Goal: Transaction & Acquisition: Purchase product/service

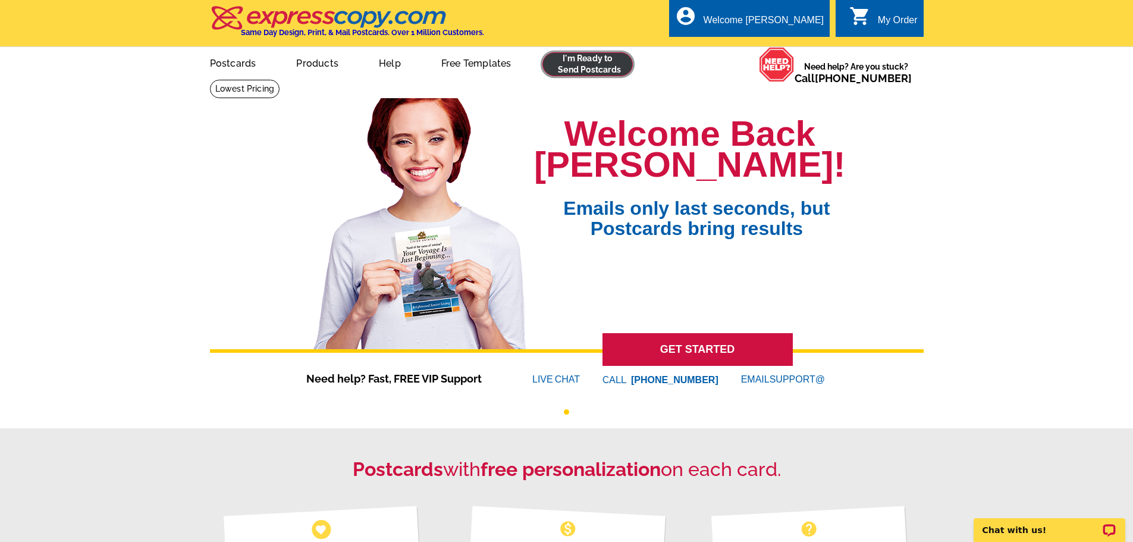
click at [604, 63] on link at bounding box center [587, 64] width 91 height 24
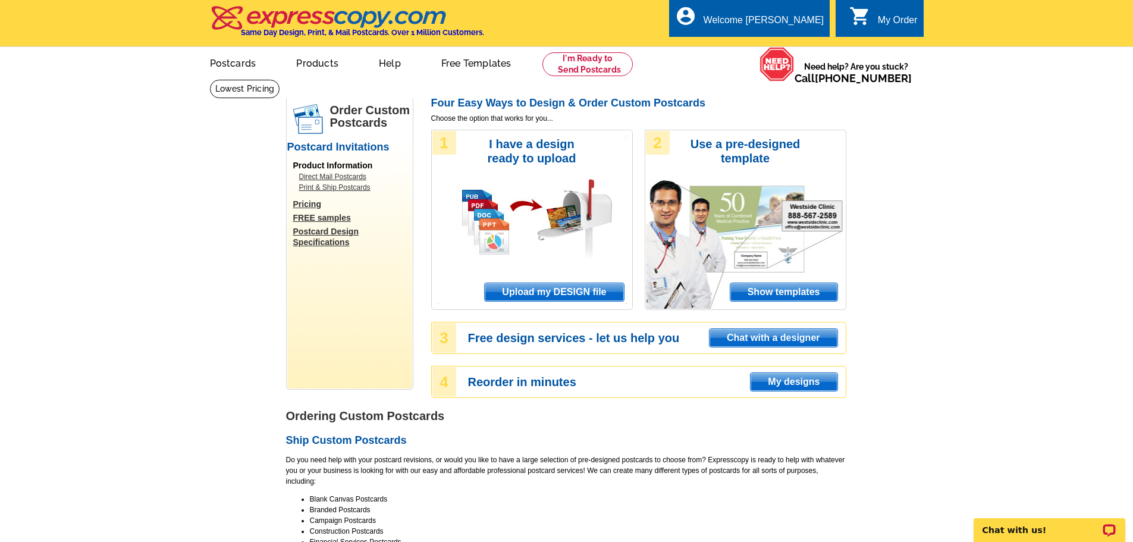
click at [562, 289] on span "Upload my DESIGN file" at bounding box center [554, 292] width 139 height 18
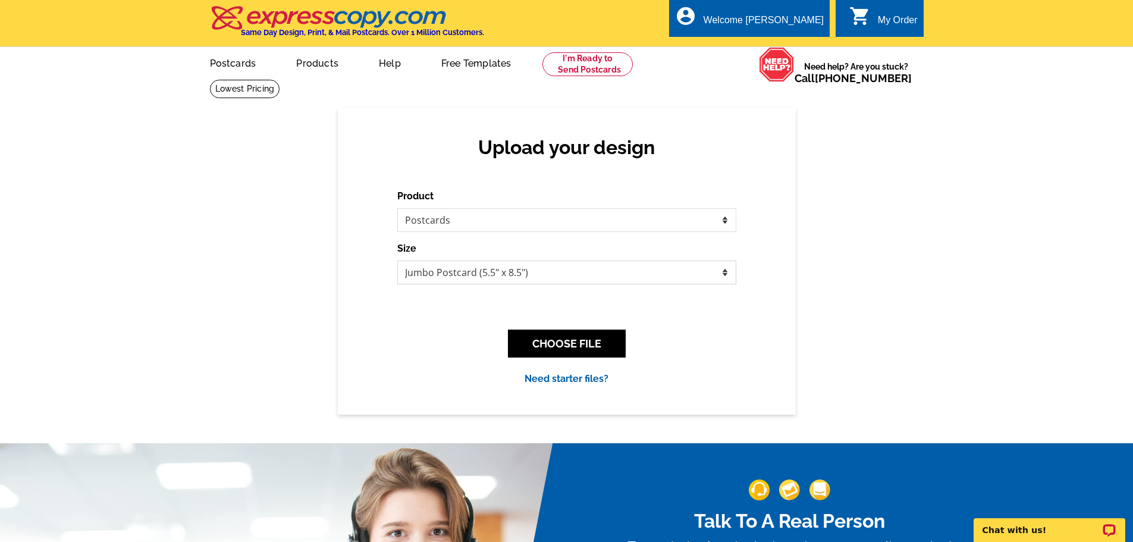
click at [548, 275] on select "Jumbo Postcard (5.5" x 8.5") Regular Postcard (4.25" x 5.6") Panoramic Postcard…" at bounding box center [566, 272] width 339 height 24
select select "1"
click at [397, 261] on select "Jumbo Postcard (5.5" x 8.5") Regular Postcard (4.25" x 5.6") Panoramic Postcard…" at bounding box center [566, 272] width 339 height 24
click at [572, 340] on button "CHOOSE FILE" at bounding box center [567, 343] width 118 height 28
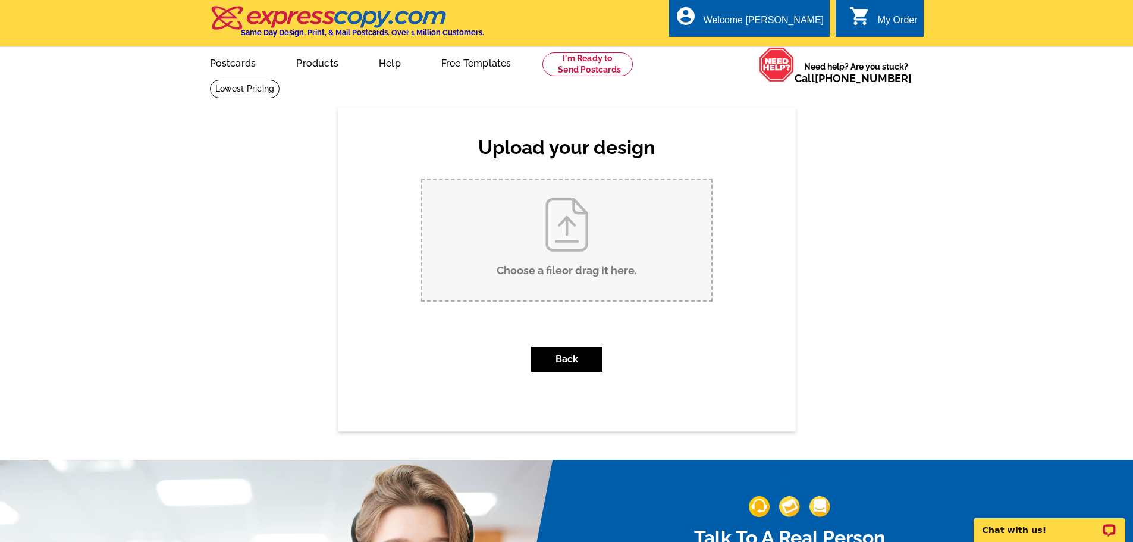
click at [562, 272] on input "Choose a file or drag it here ." at bounding box center [566, 240] width 289 height 120
type input "C:\fakepath\Neutral Minimalist Just Sold Real Estate Post Card.pdf"
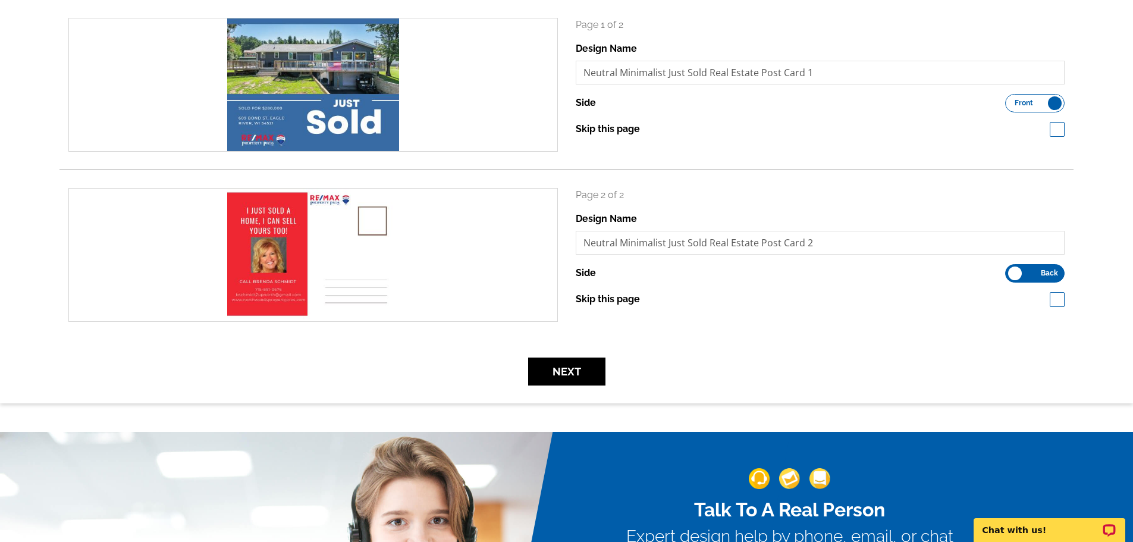
scroll to position [59, 0]
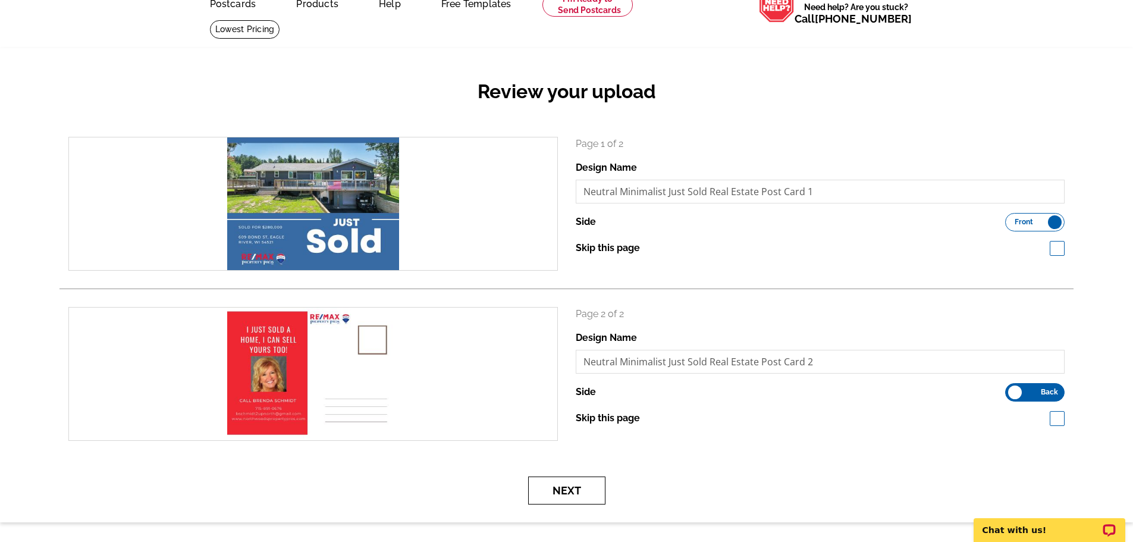
click at [559, 489] on button "Next" at bounding box center [566, 490] width 77 height 28
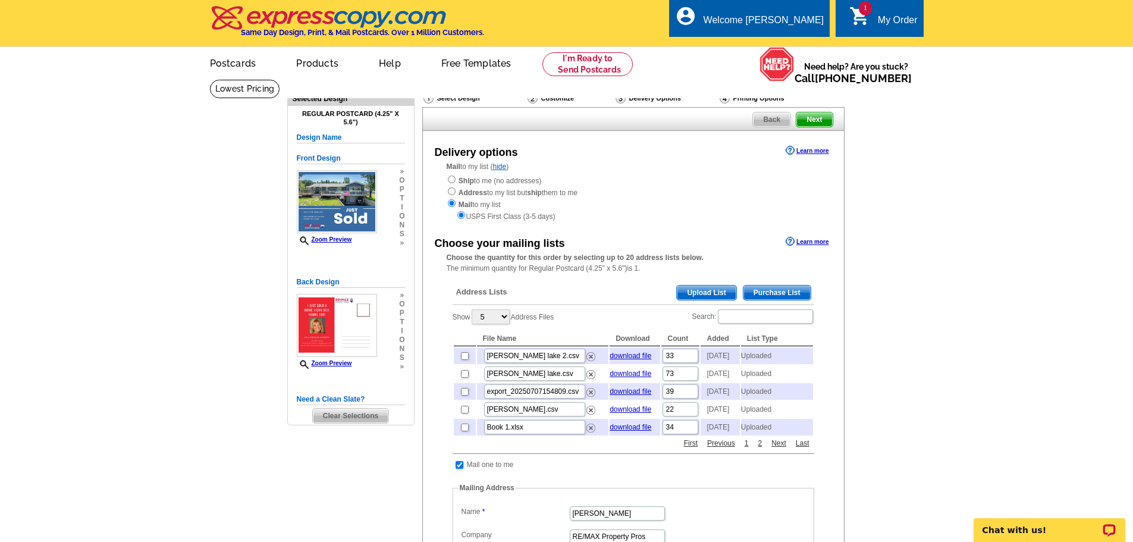
click at [686, 294] on span "Upload List" at bounding box center [706, 292] width 59 height 14
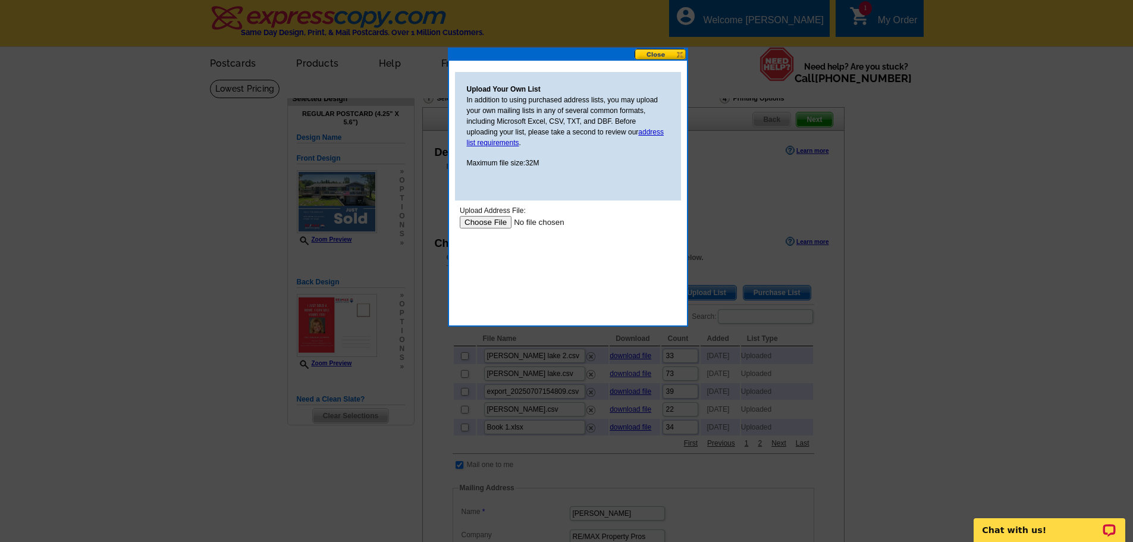
click at [493, 223] on input "file" at bounding box center [534, 222] width 150 height 12
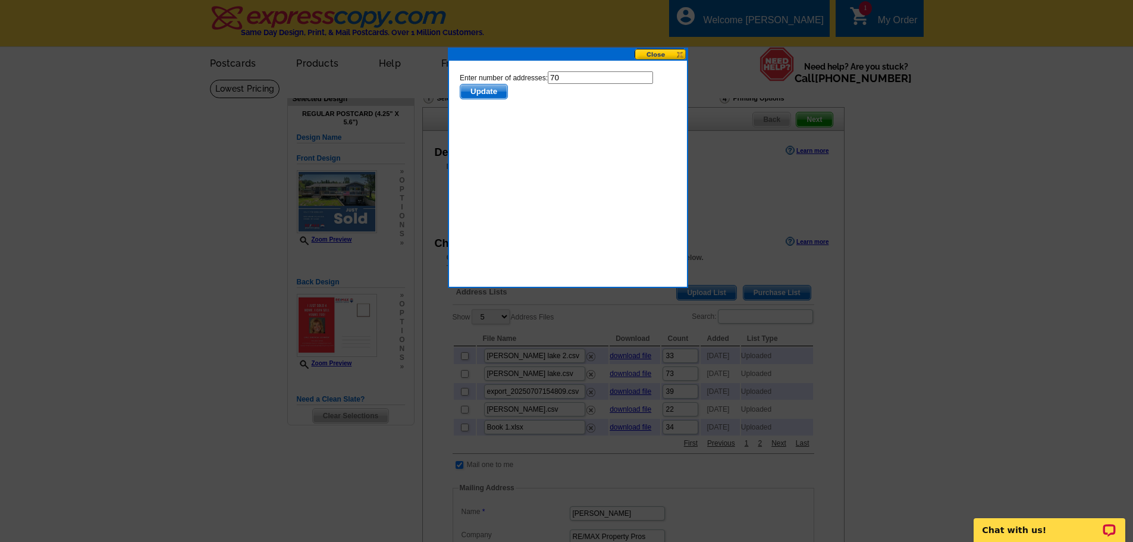
click at [477, 91] on span "Update" at bounding box center [483, 91] width 47 height 14
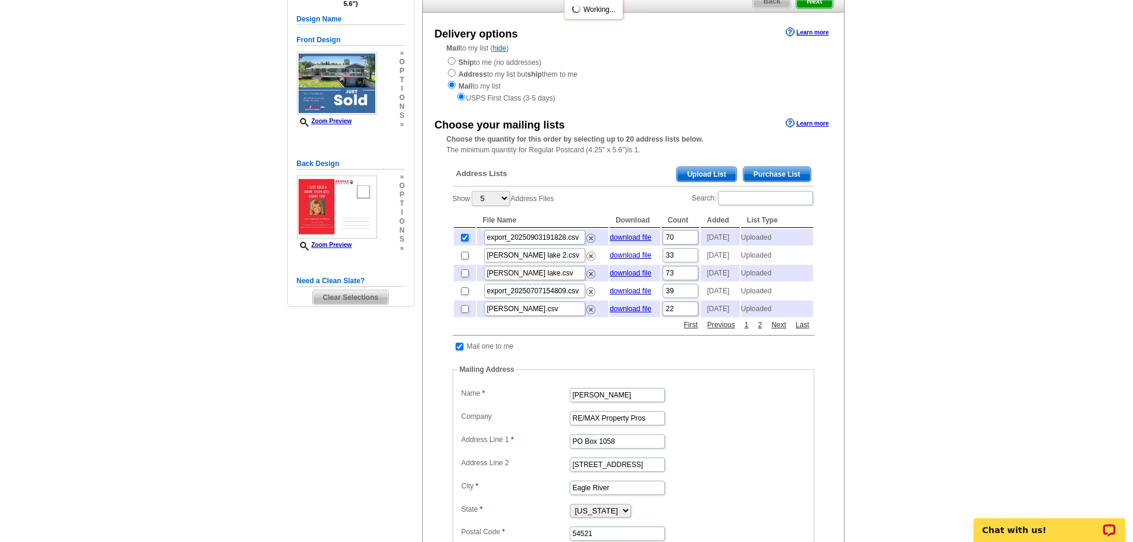
scroll to position [119, 0]
click at [534, 240] on input "export_20250903191828.csv" at bounding box center [534, 237] width 101 height 14
type input "brenda bond"
click at [895, 257] on main "Need Help? call 800-260-5887, chat with support, or have our designers make som…" at bounding box center [566, 386] width 1133 height 852
drag, startPoint x: 606, startPoint y: 420, endPoint x: 516, endPoint y: 427, distance: 90.0
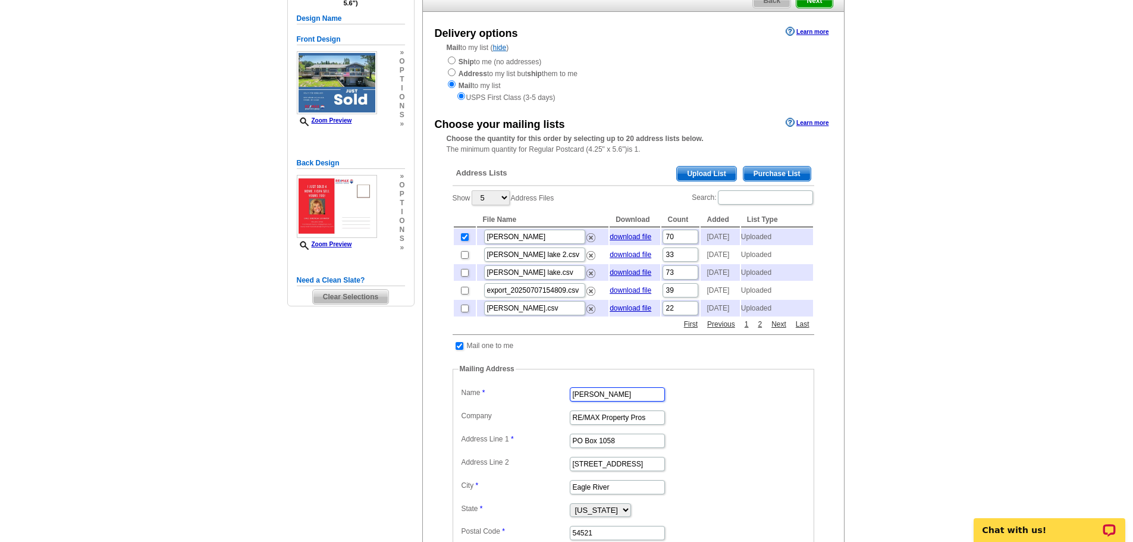
click at [516, 403] on dd "Kay Reil" at bounding box center [633, 393] width 350 height 18
type input "[PERSON_NAME]"
click at [900, 438] on main "Need Help? call 800-260-5887, chat with support, or have our designers make som…" at bounding box center [566, 386] width 1133 height 852
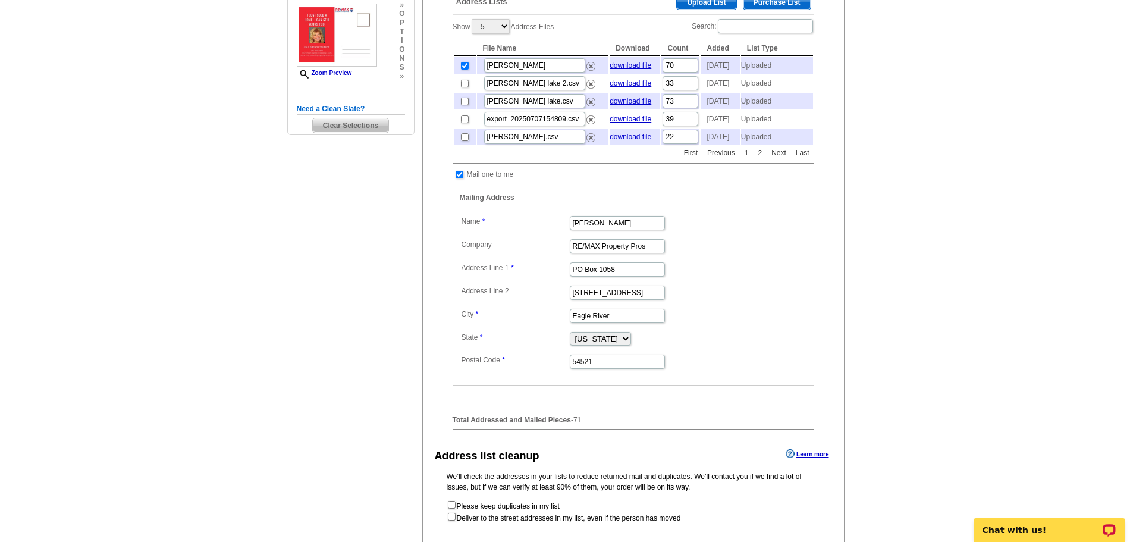
scroll to position [357, 0]
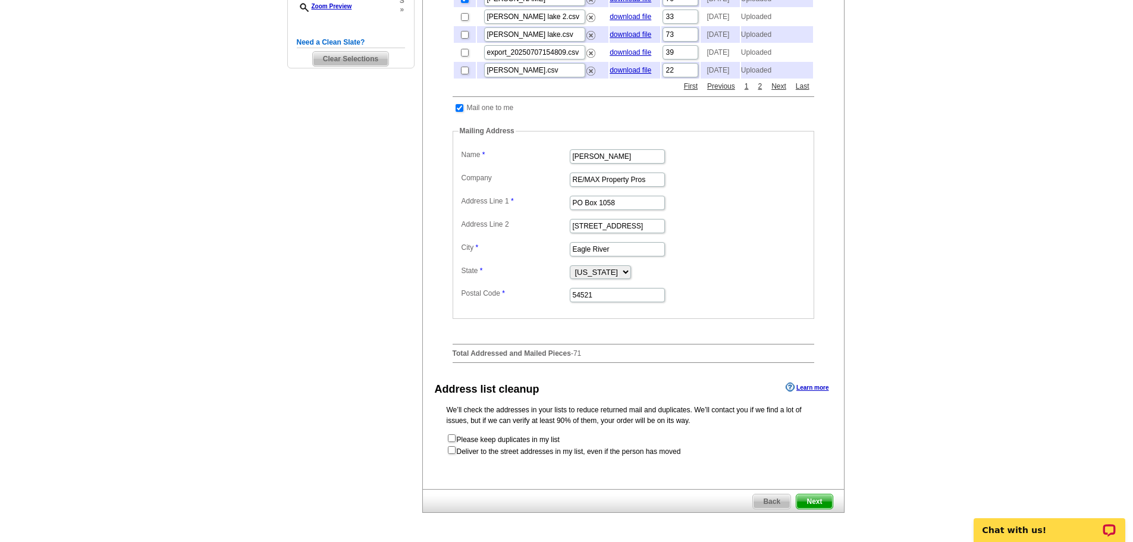
click at [803, 508] on span "Next" at bounding box center [814, 501] width 36 height 14
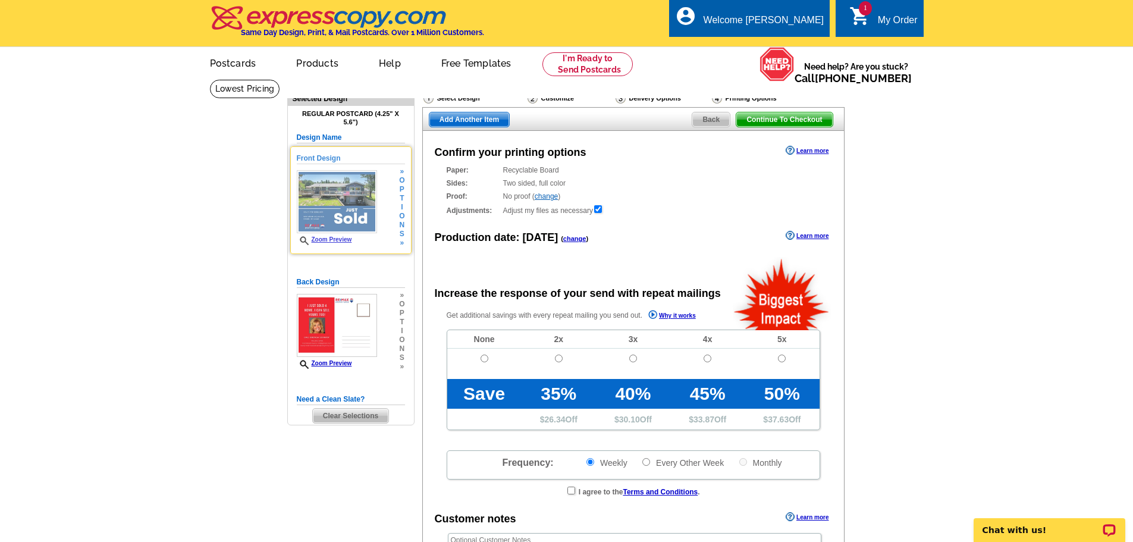
radio input "false"
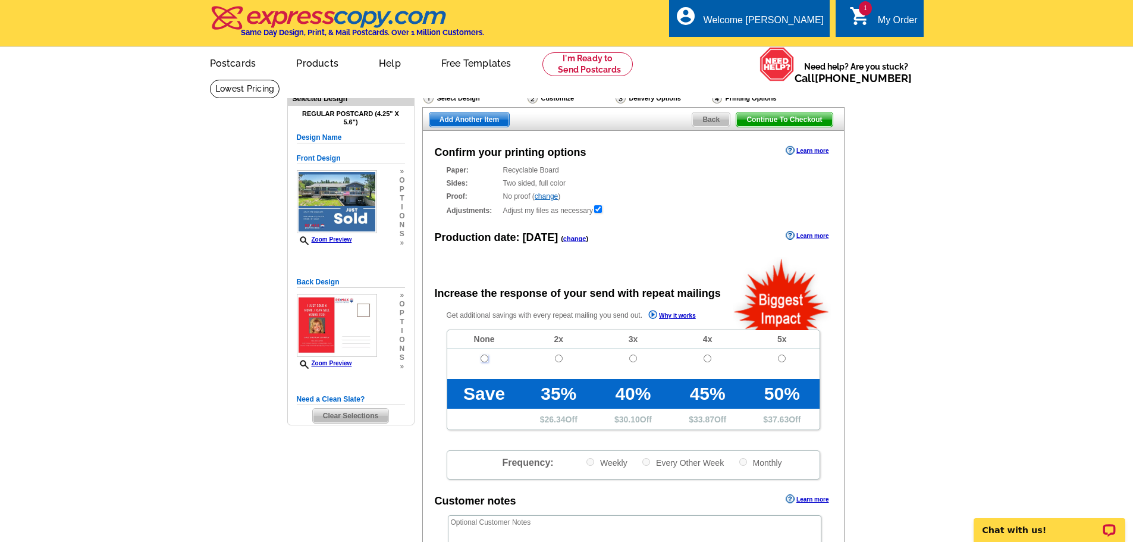
drag, startPoint x: 482, startPoint y: 359, endPoint x: 527, endPoint y: 368, distance: 46.2
click at [482, 359] on input "radio" at bounding box center [484, 358] width 8 height 8
radio input "true"
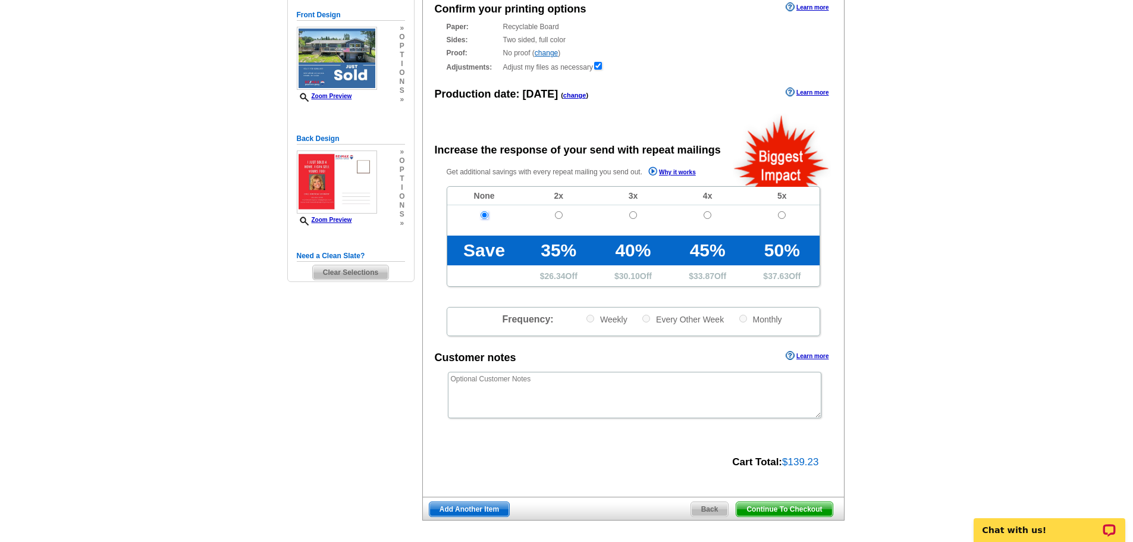
scroll to position [238, 0]
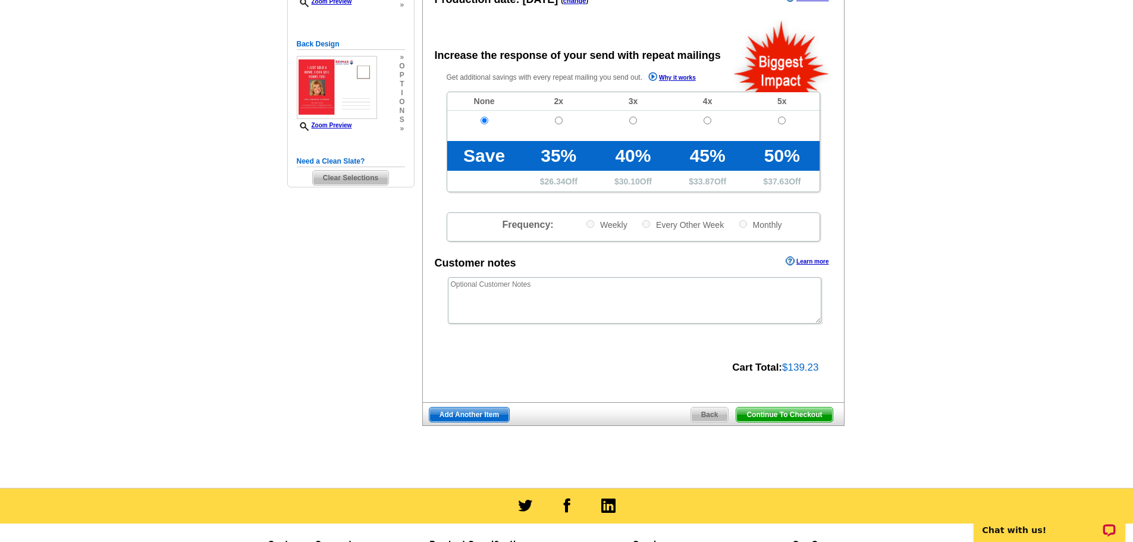
click at [799, 371] on span "$139.23" at bounding box center [800, 367] width 36 height 11
copy span "139.23"
click at [871, 425] on main "Need Help? call 800-260-5887, chat with support, or have our designers make som…" at bounding box center [566, 164] width 1133 height 646
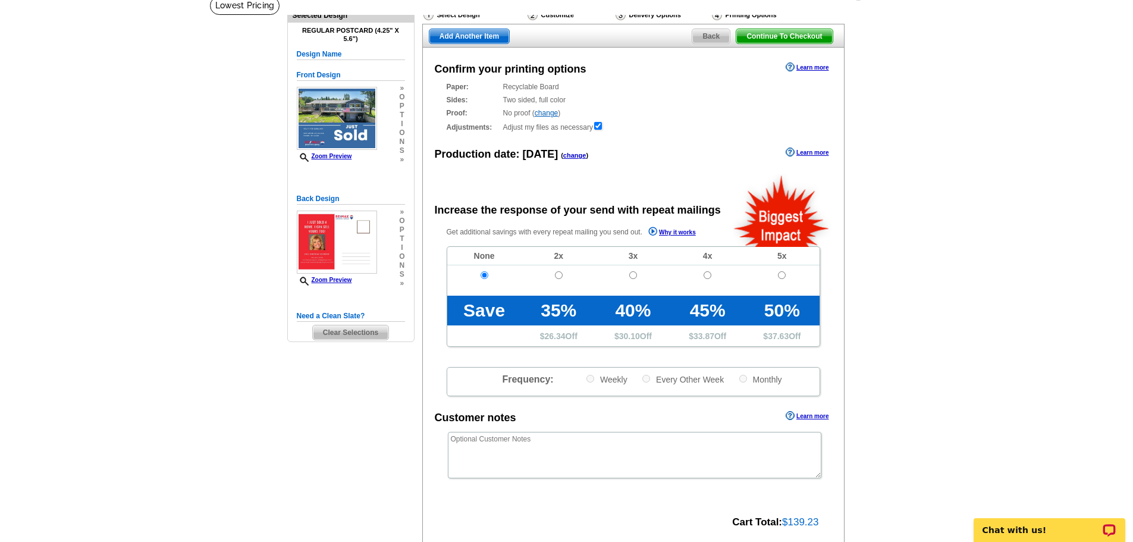
scroll to position [59, 0]
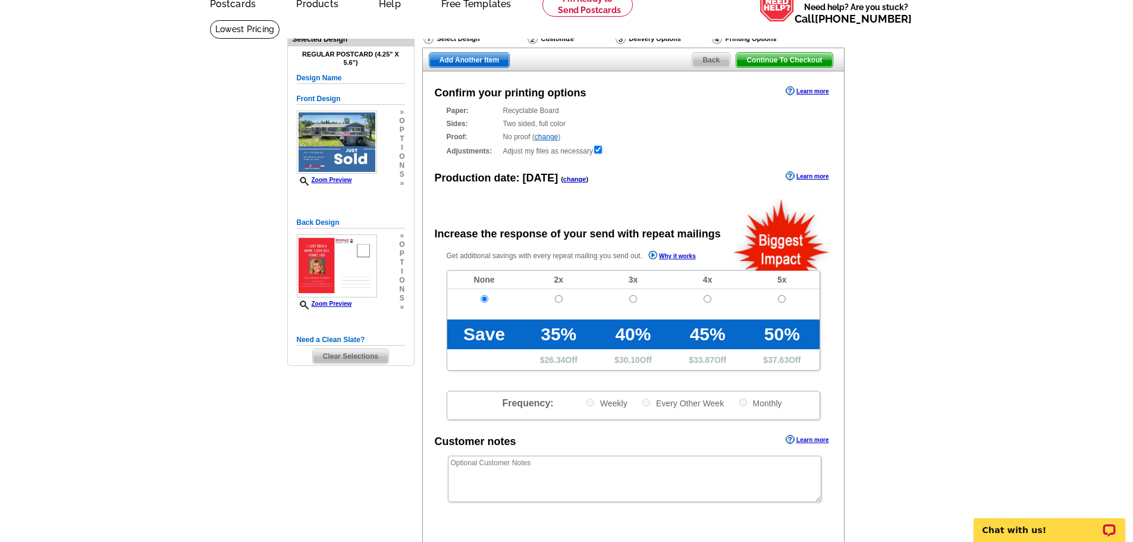
click at [907, 137] on main "Need Help? call 800-260-5887, chat with support, or have our designers make som…" at bounding box center [566, 343] width 1133 height 646
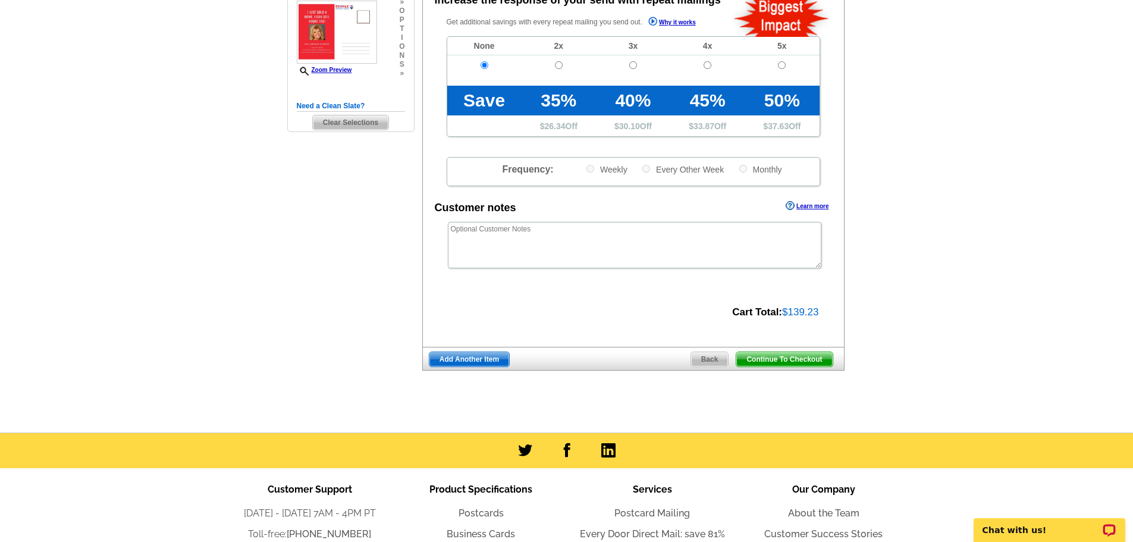
scroll to position [357, 0]
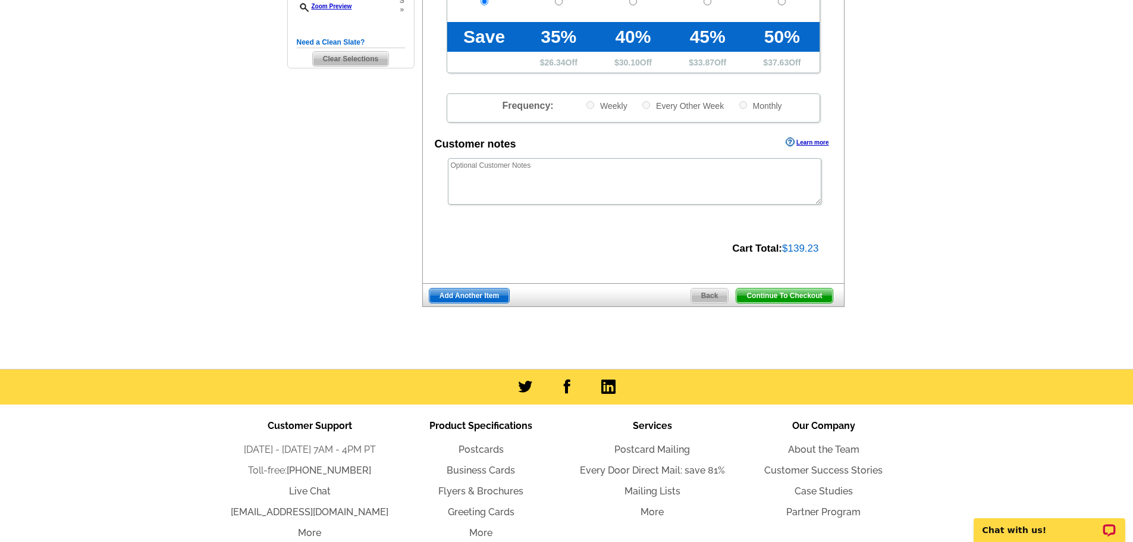
click at [795, 300] on span "Continue To Checkout" at bounding box center [784, 295] width 96 height 14
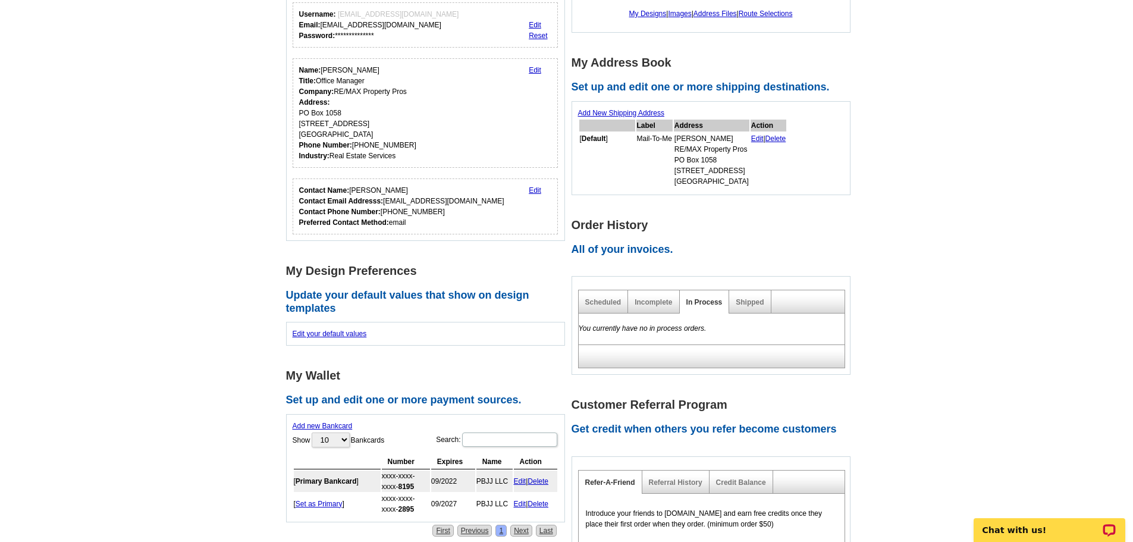
scroll to position [178, 0]
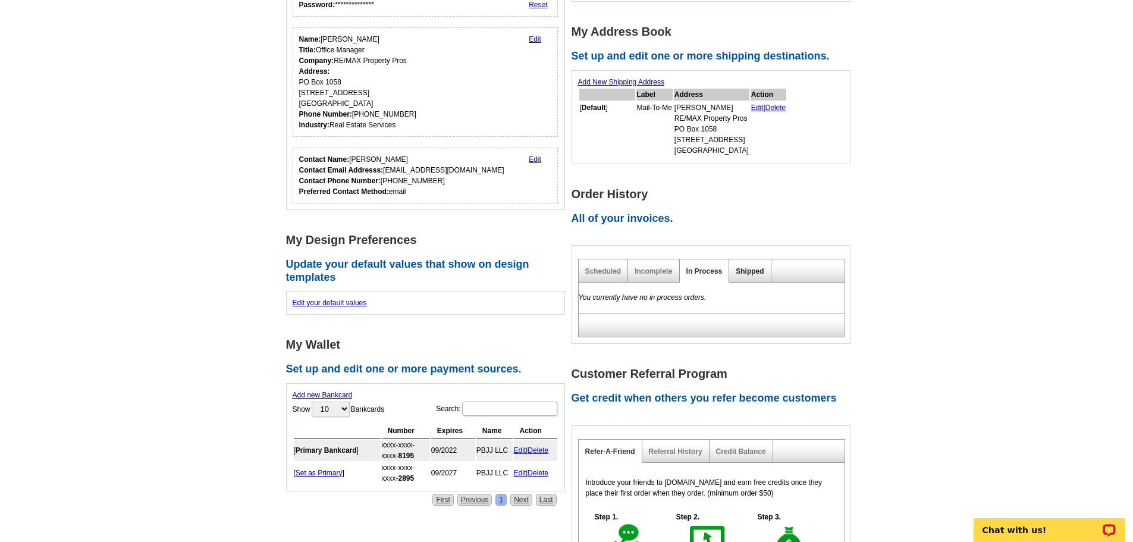
click at [743, 274] on link "Shipped" at bounding box center [750, 271] width 28 height 8
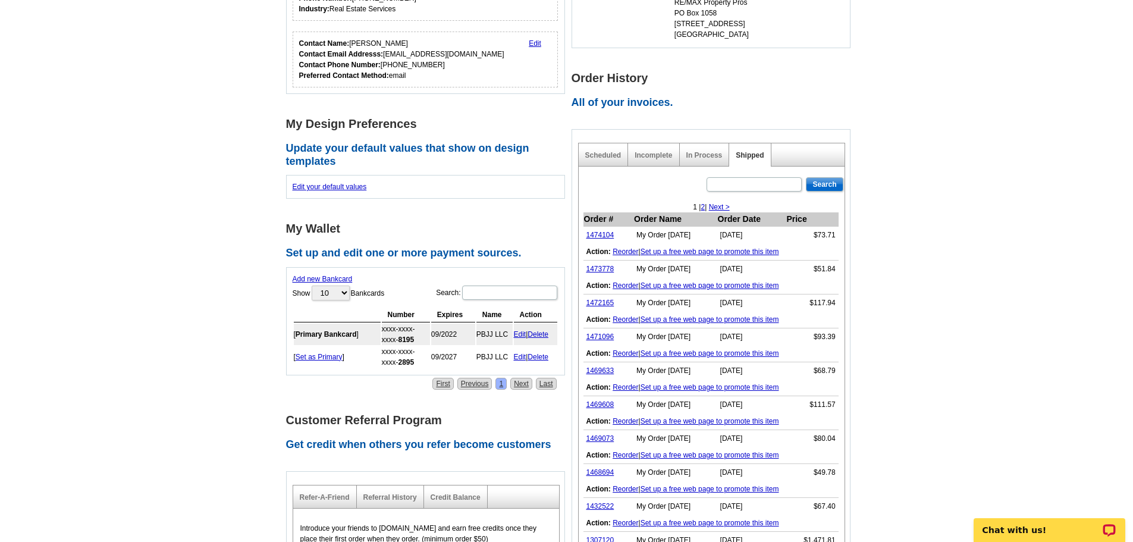
scroll to position [297, 0]
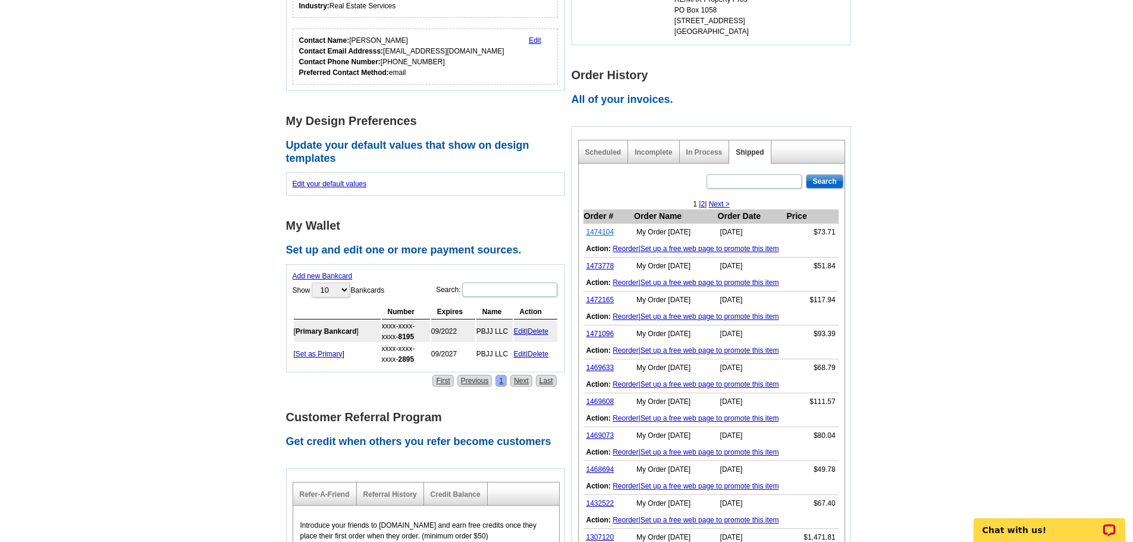
click at [600, 233] on link "1474104" at bounding box center [600, 232] width 28 height 8
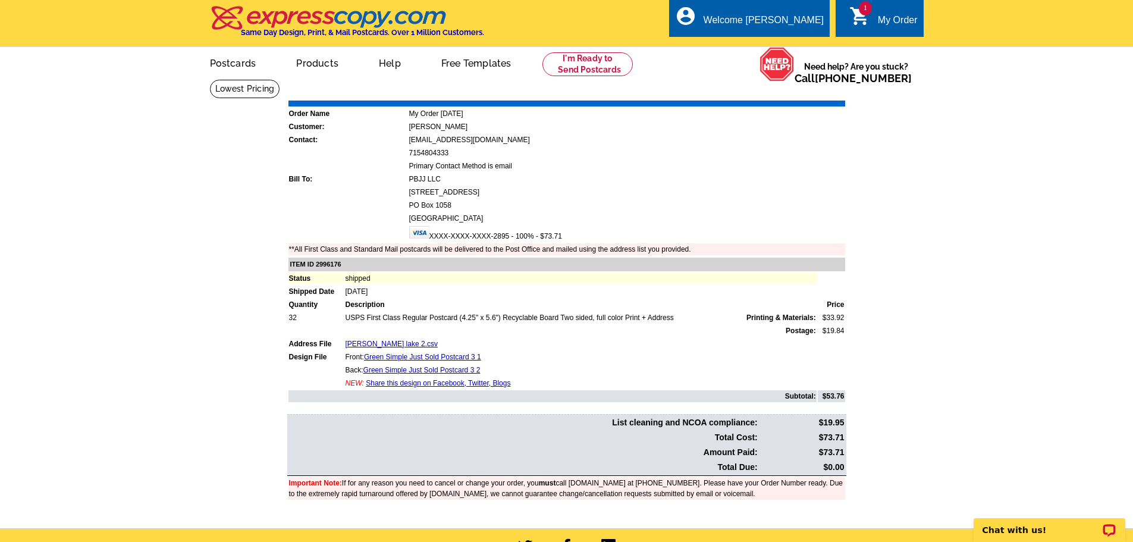
drag, startPoint x: 823, startPoint y: 453, endPoint x: 844, endPoint y: 453, distance: 20.8
click at [844, 453] on td "$73.71" at bounding box center [802, 452] width 86 height 14
copy td "73.71"
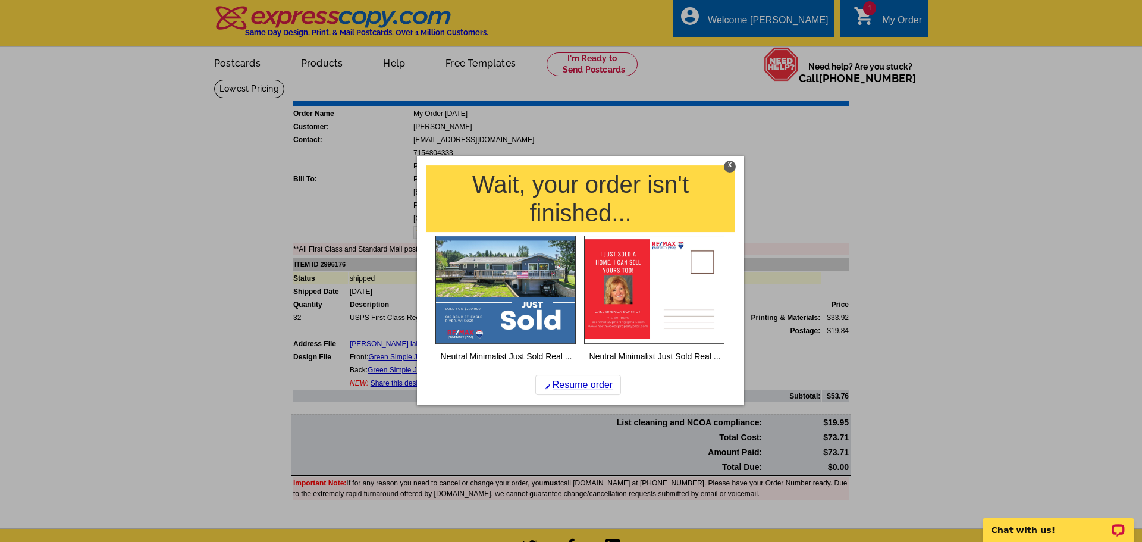
click at [727, 166] on div "X" at bounding box center [730, 167] width 12 height 12
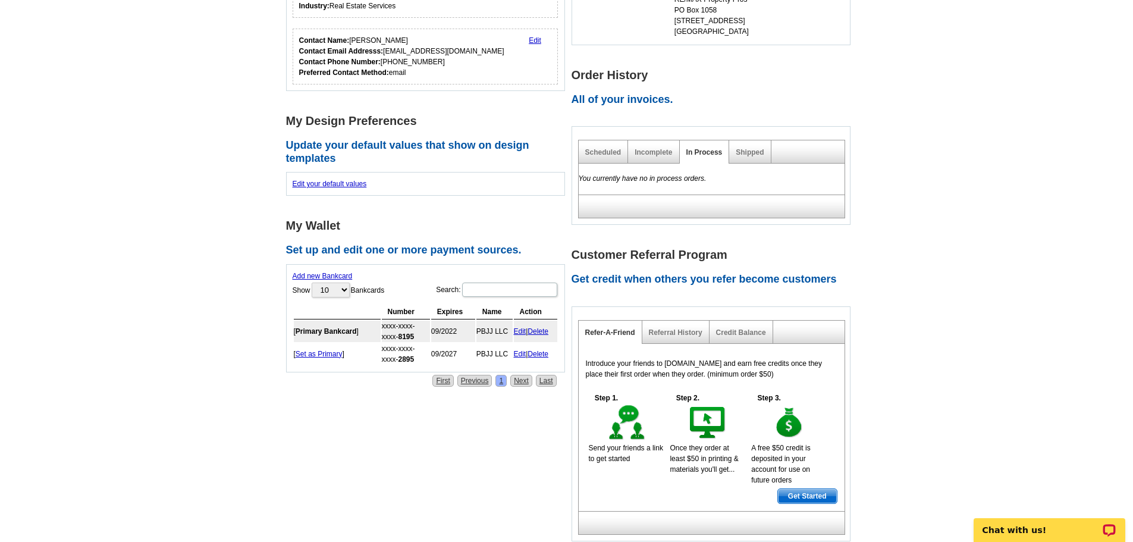
click at [753, 145] on div "Shipped" at bounding box center [750, 151] width 42 height 23
drag, startPoint x: 755, startPoint y: 156, endPoint x: 752, endPoint y: 175, distance: 19.4
click at [755, 156] on link "Shipped" at bounding box center [750, 152] width 28 height 8
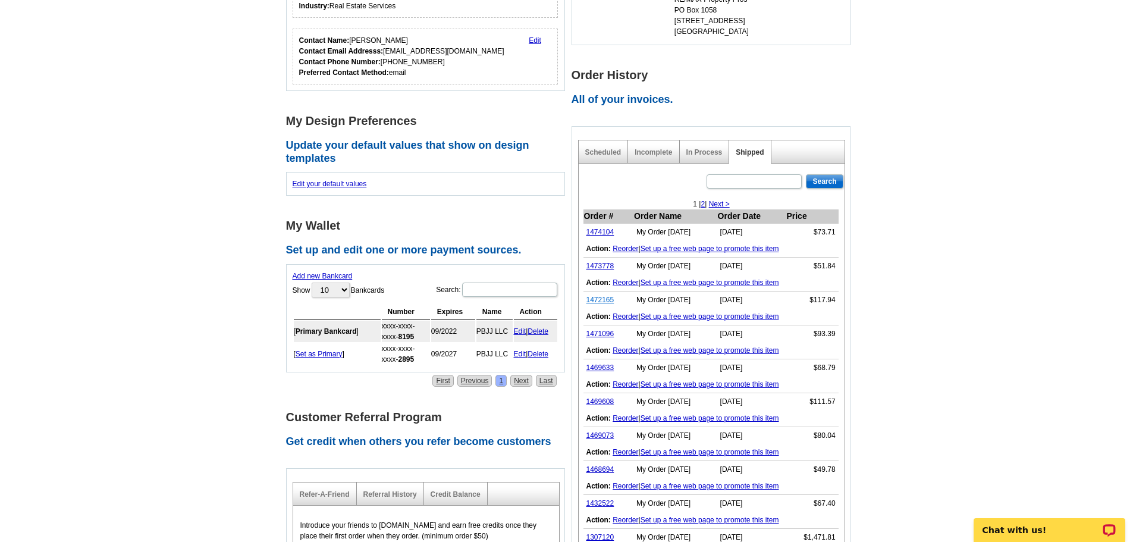
click at [601, 301] on link "1472165" at bounding box center [600, 300] width 28 height 8
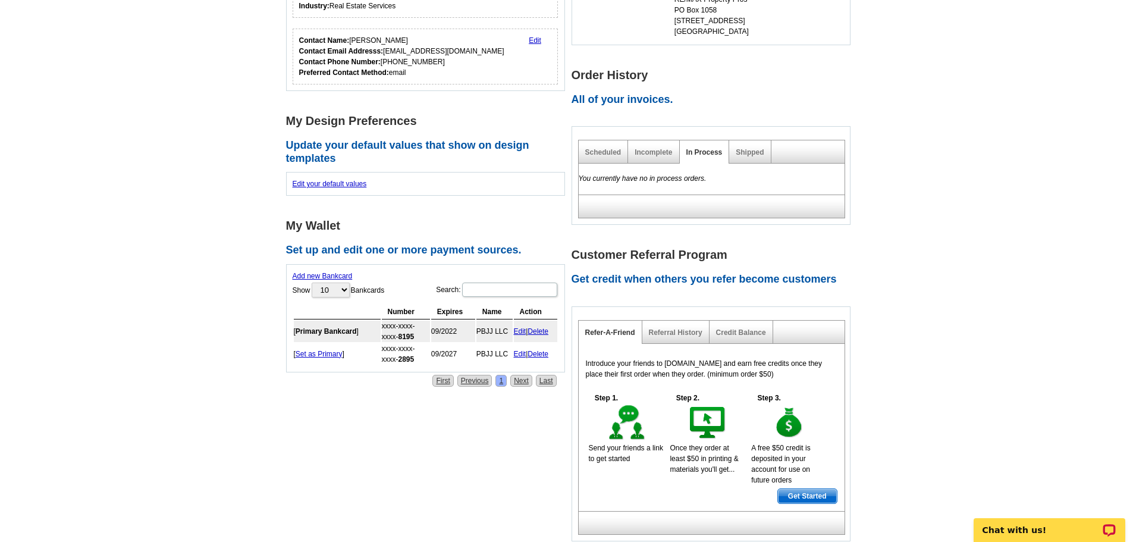
click at [739, 146] on div "Shipped" at bounding box center [750, 151] width 42 height 23
click at [747, 154] on link "Shipped" at bounding box center [750, 152] width 28 height 8
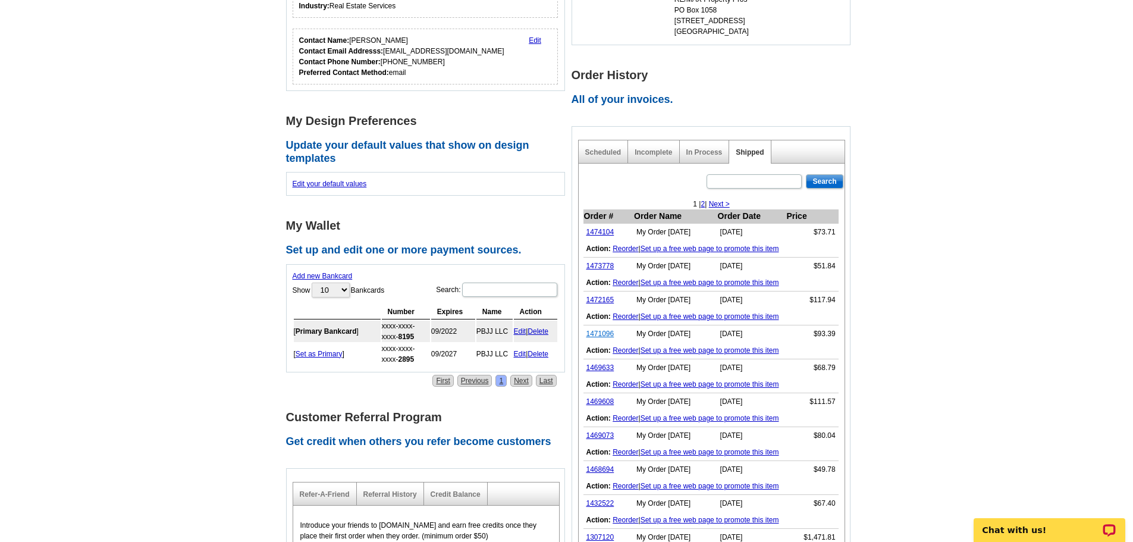
click at [607, 331] on link "1471096" at bounding box center [600, 333] width 28 height 8
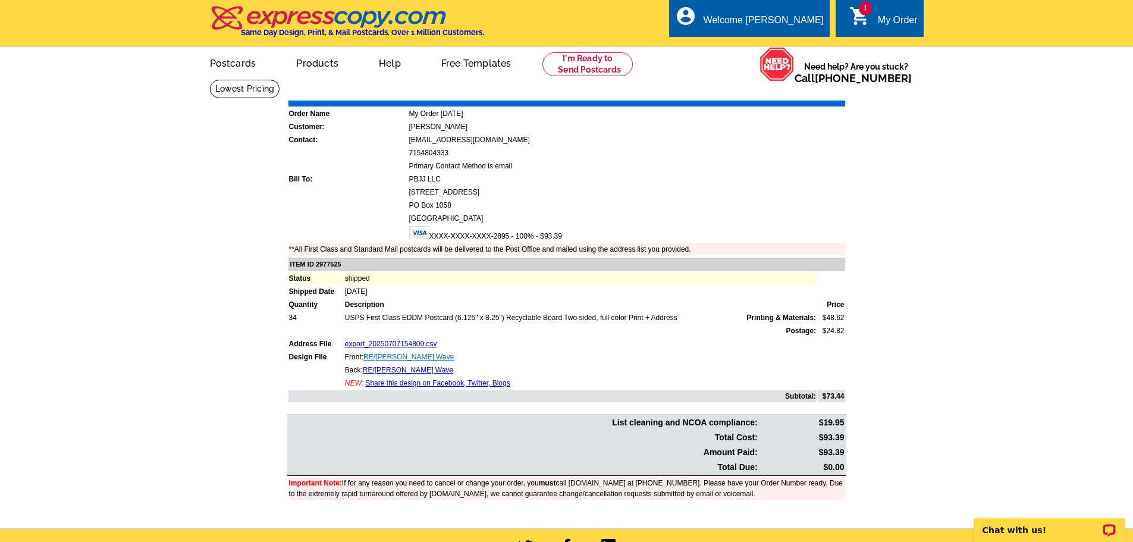
click at [376, 357] on link "RE/[PERSON_NAME] Wave" at bounding box center [408, 357] width 90 height 8
drag, startPoint x: 819, startPoint y: 454, endPoint x: 844, endPoint y: 455, distance: 25.0
click at [844, 455] on td "$93.39" at bounding box center [802, 452] width 86 height 14
copy td "$93.39"
click at [988, 341] on main "Order Number: 1471096 Download Invoice | Print Invoice Order Name My Order 2025…" at bounding box center [566, 303] width 1133 height 449
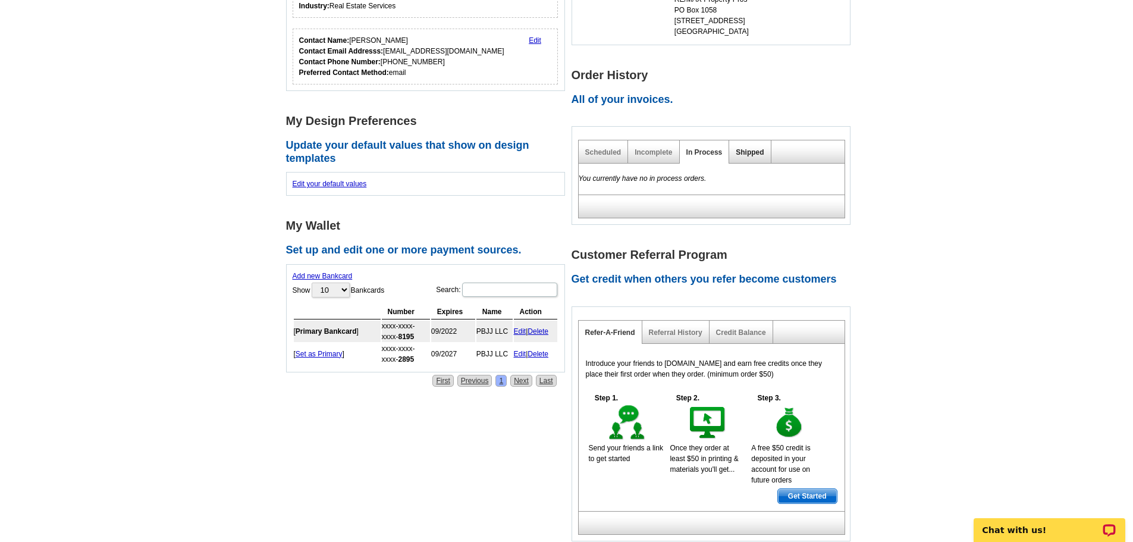
click at [747, 154] on link "Shipped" at bounding box center [750, 152] width 28 height 8
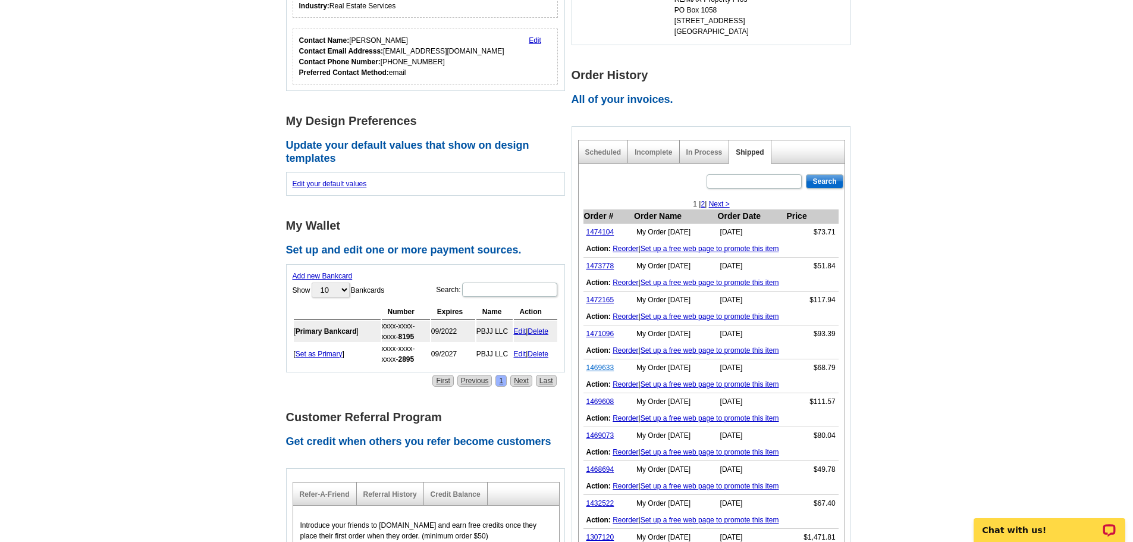
click at [606, 366] on link "1469633" at bounding box center [600, 367] width 28 height 8
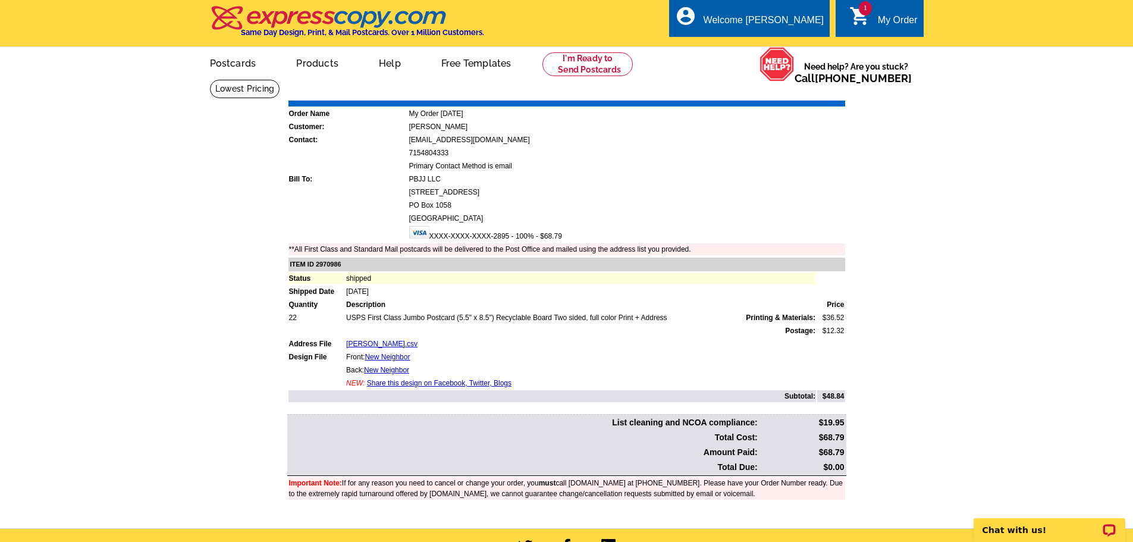
drag, startPoint x: 820, startPoint y: 453, endPoint x: 843, endPoint y: 453, distance: 22.6
click at [843, 453] on td "$68.79" at bounding box center [802, 452] width 86 height 14
copy td "$68.79"
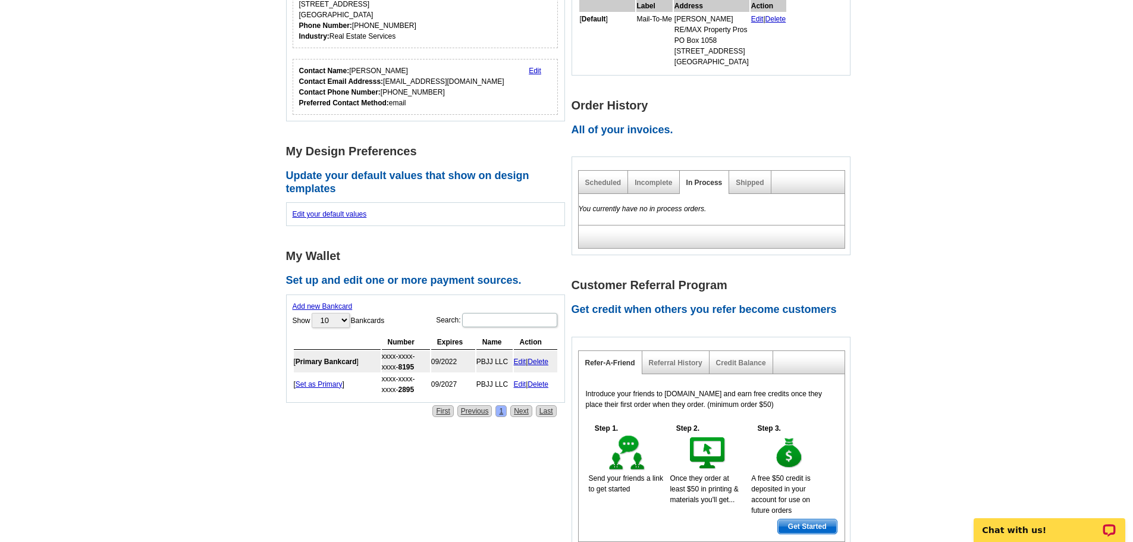
scroll to position [238, 0]
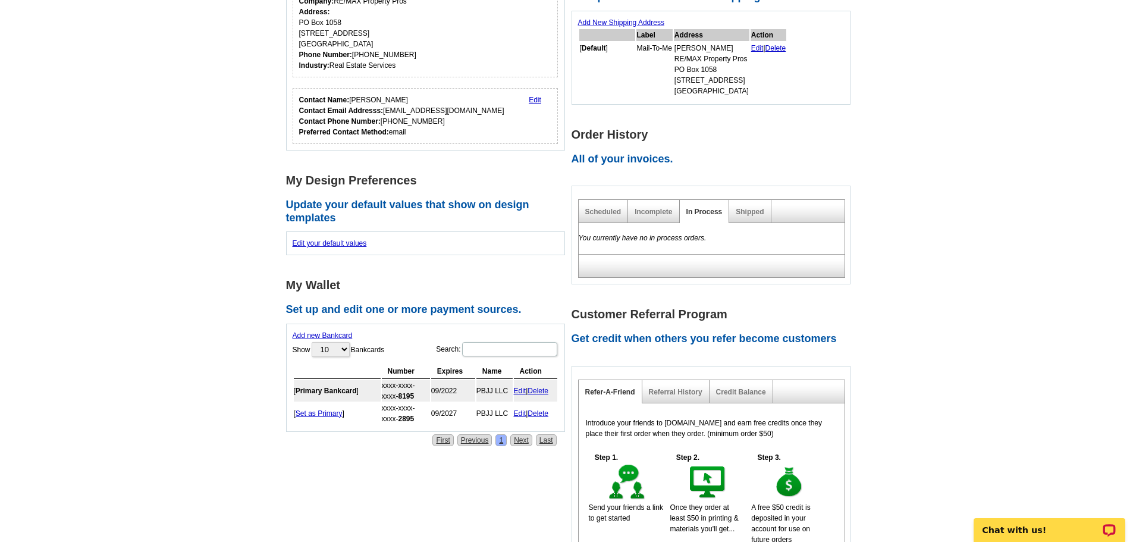
click at [739, 221] on div "Shipped" at bounding box center [750, 211] width 42 height 23
click at [740, 212] on link "Shipped" at bounding box center [750, 212] width 28 height 8
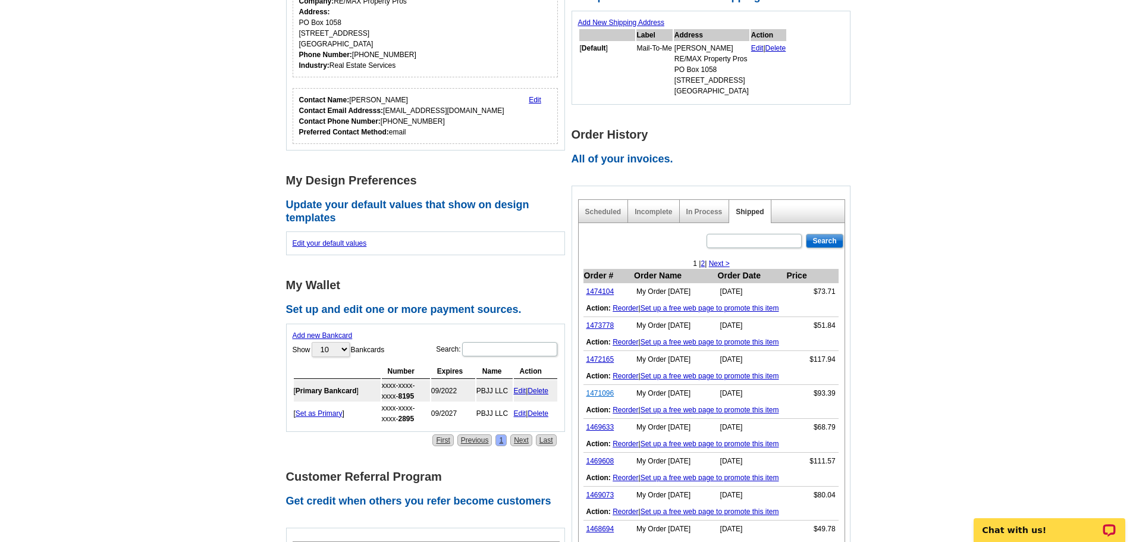
click at [596, 394] on link "1471096" at bounding box center [600, 393] width 28 height 8
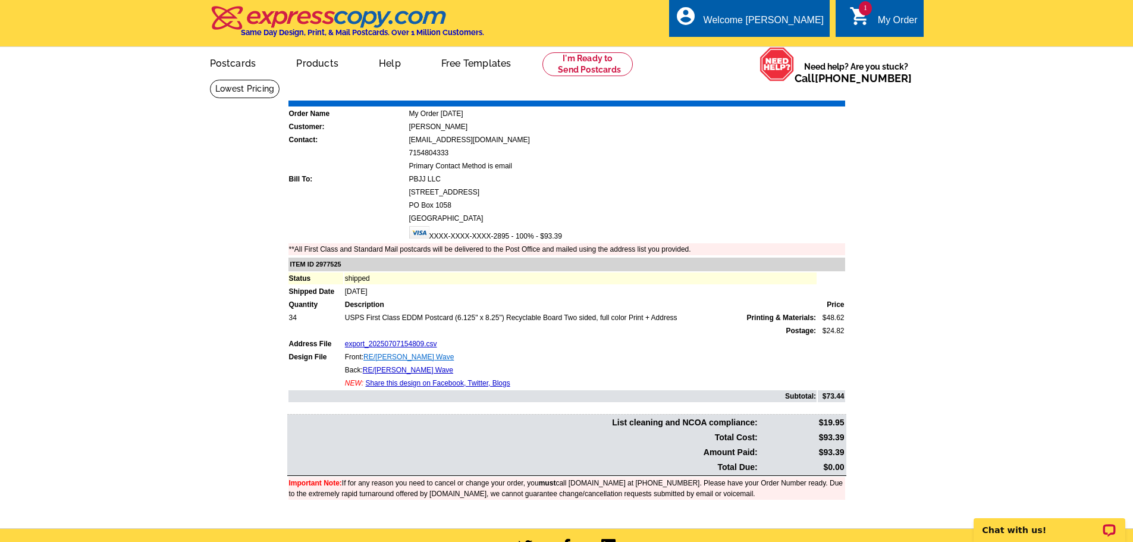
click at [373, 357] on link "RE/MAX White Wave" at bounding box center [408, 357] width 90 height 8
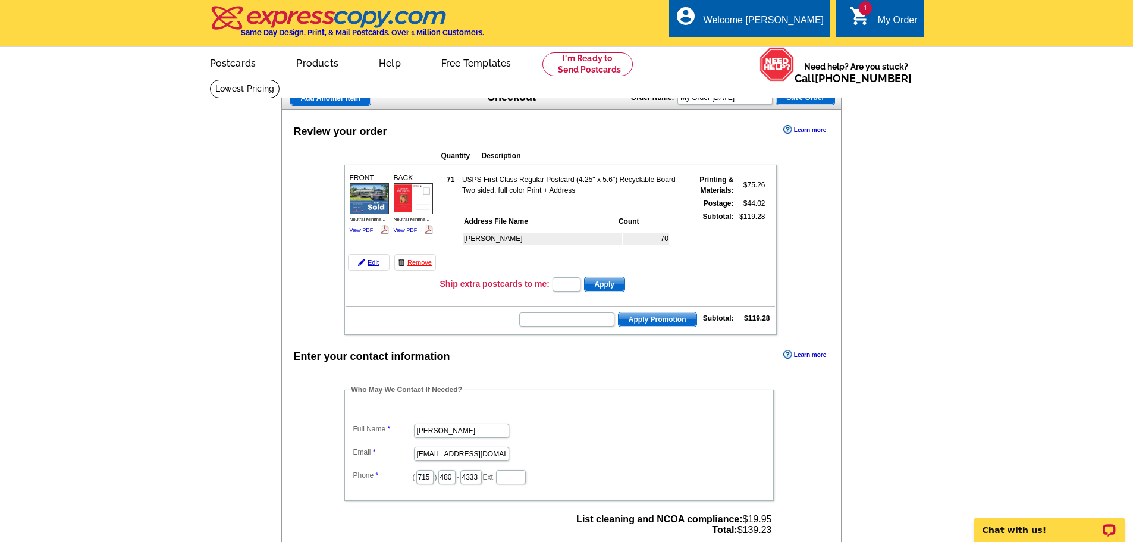
scroll to position [59, 0]
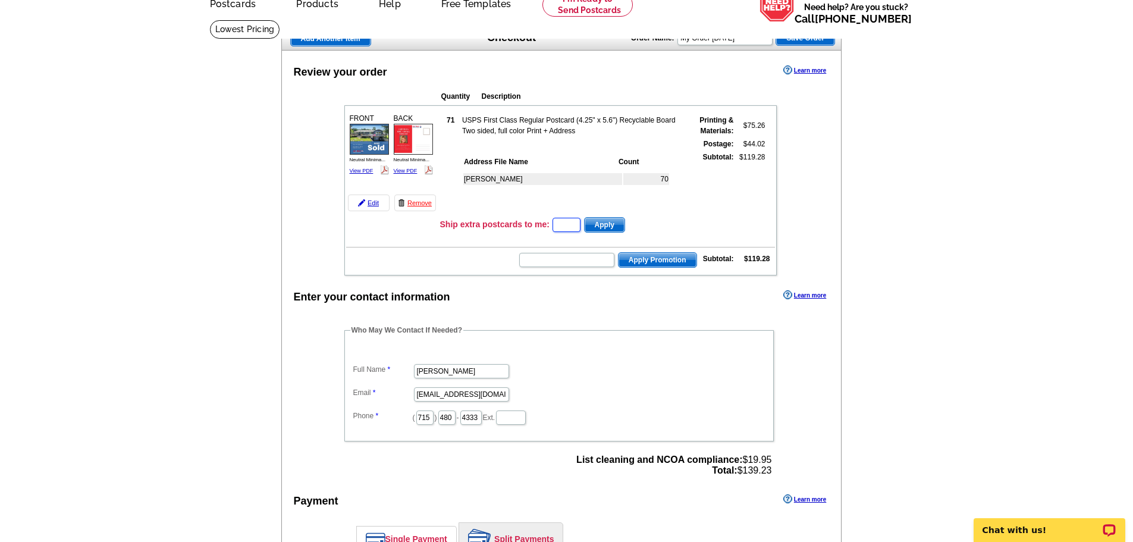
click at [570, 225] on input "text" at bounding box center [566, 225] width 28 height 14
click at [574, 285] on div "Review your order Learn more Quantity Description FRONT 71" at bounding box center [561, 395] width 561 height 688
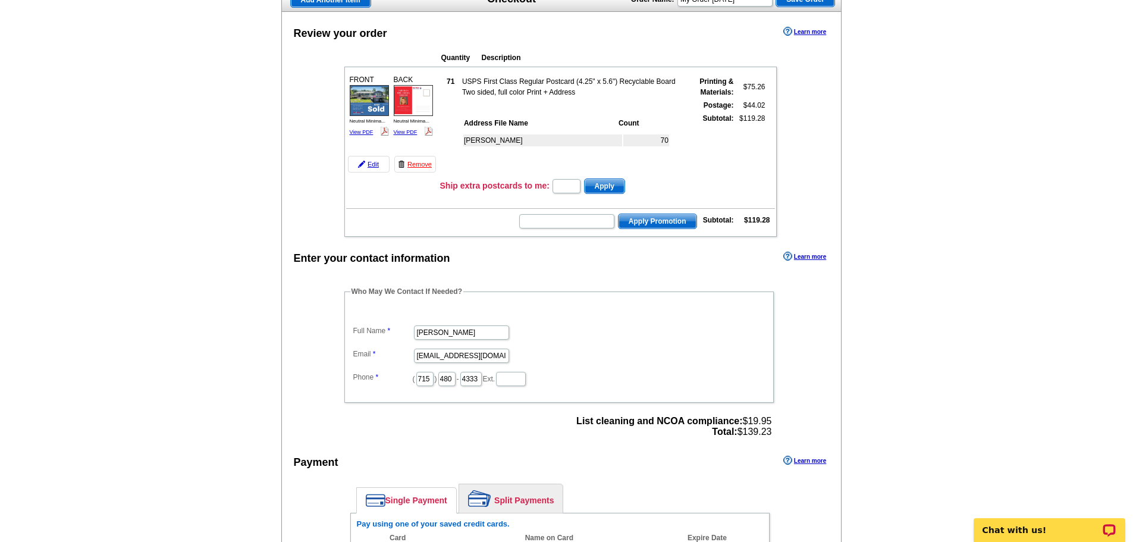
scroll to position [119, 0]
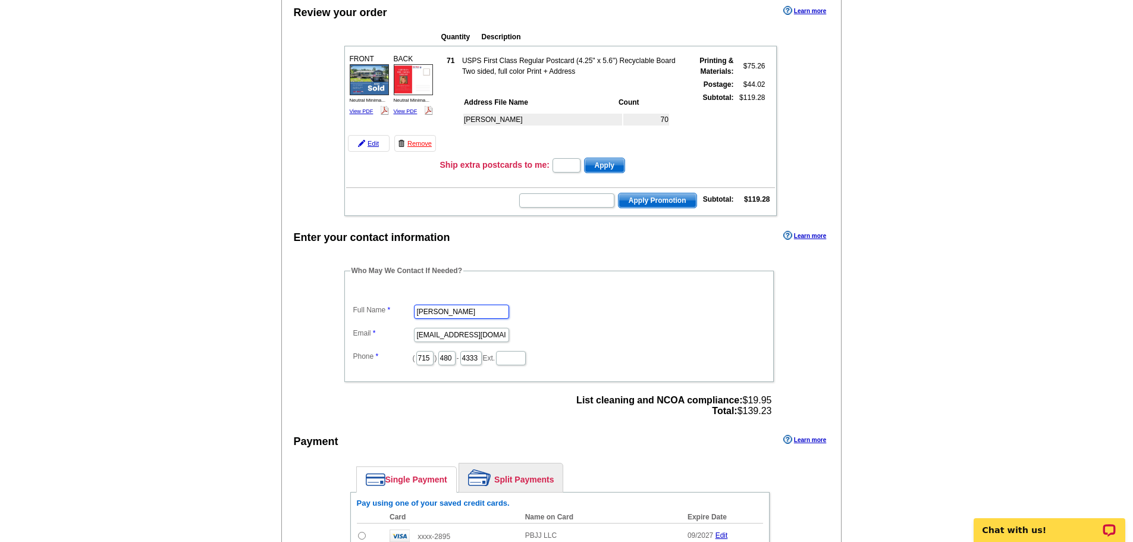
drag, startPoint x: 467, startPoint y: 312, endPoint x: 332, endPoint y: 303, distance: 134.6
click at [333, 303] on div "Who May We Contact If Needed? Full Name Amanda Rainer Email remaxpropertyproser…" at bounding box center [559, 342] width 479 height 155
type input "[PERSON_NAME]"
click at [315, 374] on div "Enter your contact information Learn more Who May We Contact If Needed? Full Na…" at bounding box center [562, 453] width 560 height 451
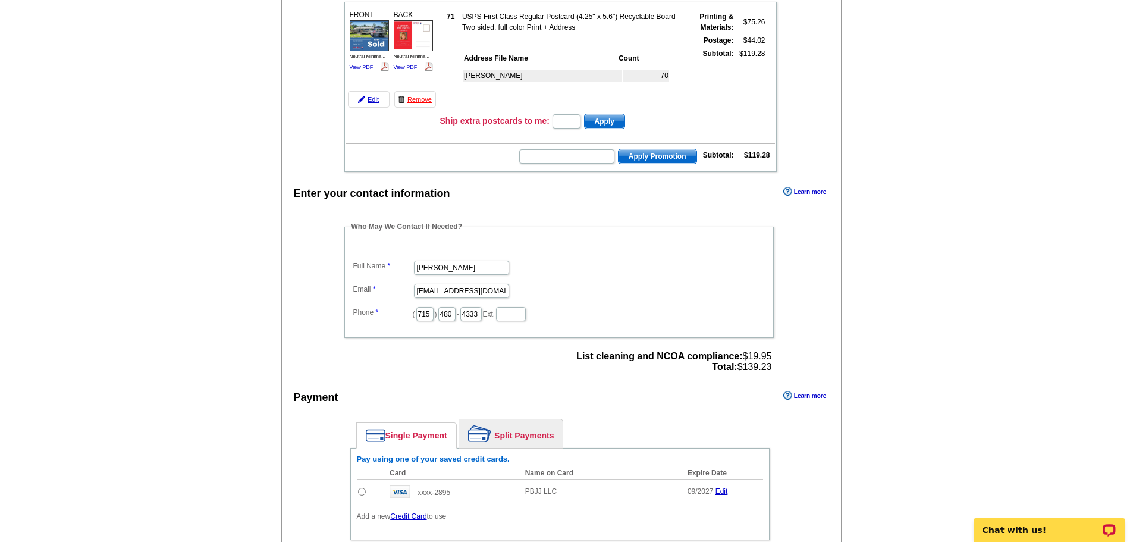
scroll to position [238, 0]
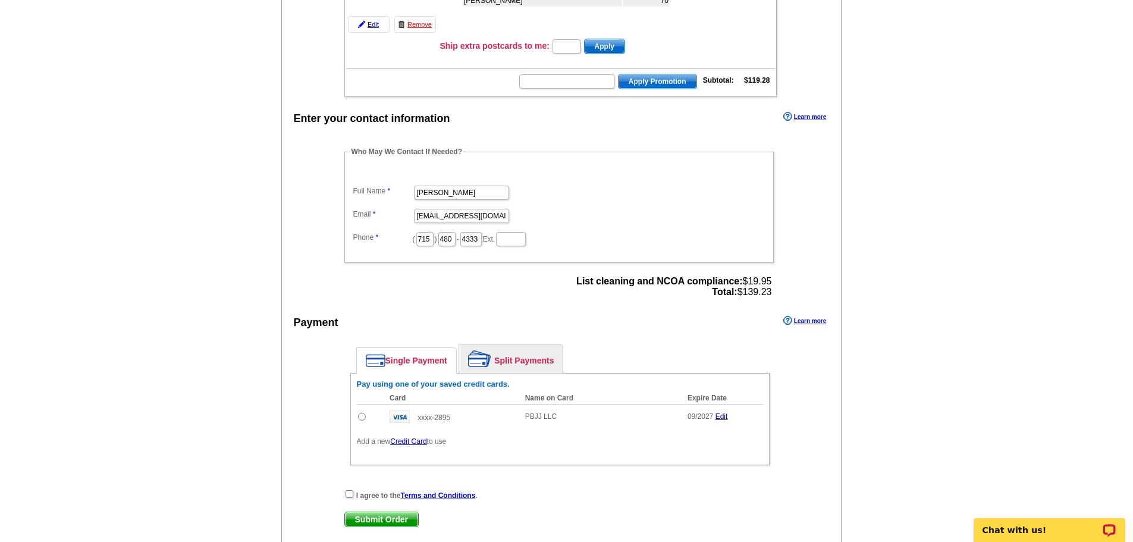
click at [364, 416] on input "radio" at bounding box center [362, 417] width 8 height 8
radio input "true"
click at [351, 497] on input "checkbox" at bounding box center [349, 494] width 8 height 8
checkbox input "true"
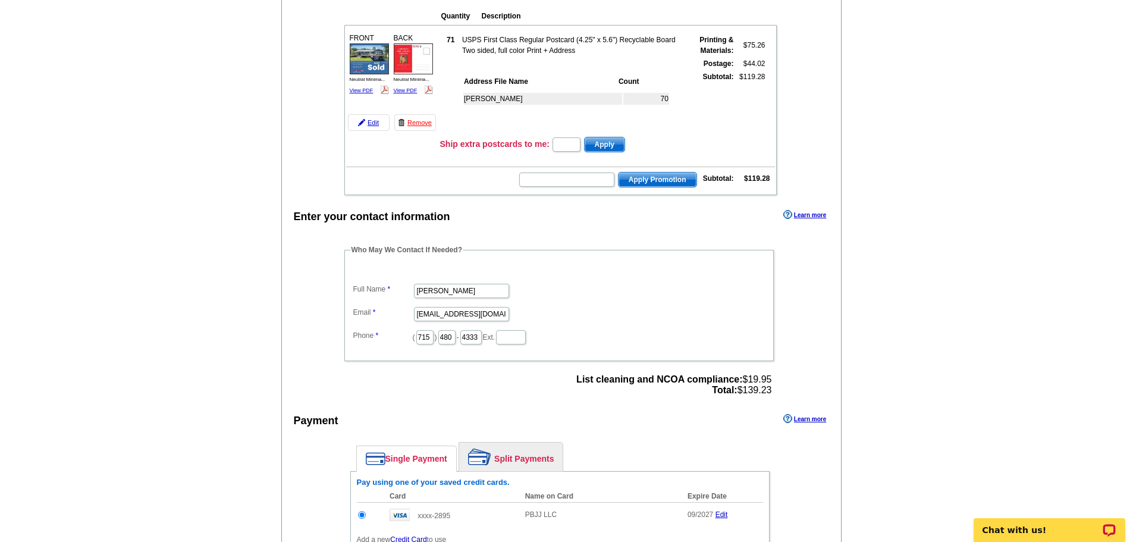
scroll to position [119, 0]
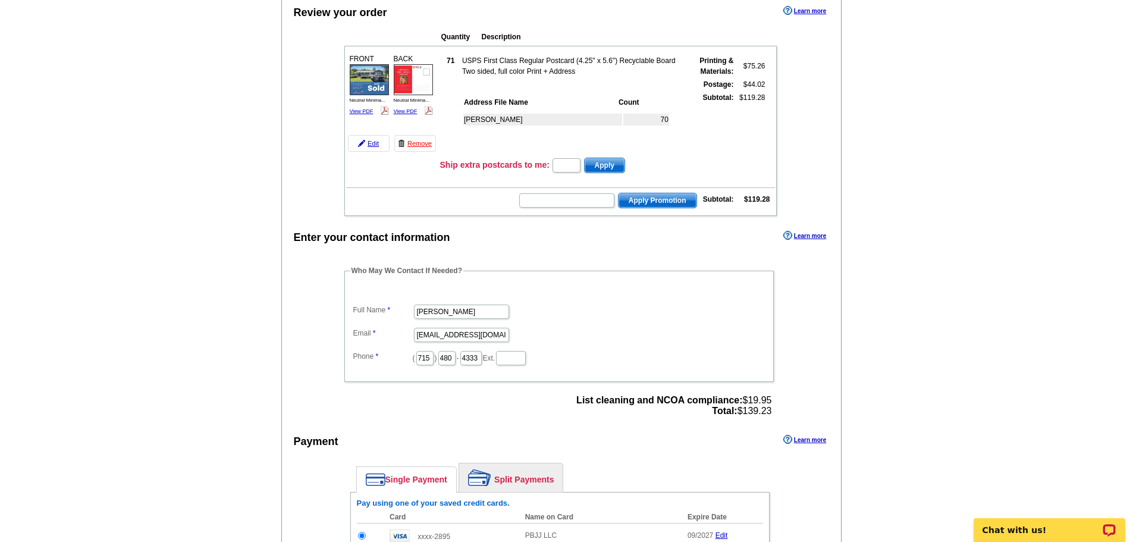
drag, startPoint x: 744, startPoint y: 415, endPoint x: 770, endPoint y: 416, distance: 26.2
click at [770, 416] on span "List cleaning and NCOA compliance: $19.95 Total: $139.23" at bounding box center [673, 405] width 195 height 21
copy span "139.23"
click at [801, 394] on div "Enter your contact information Learn more Who May We Contact If Needed? Full Na…" at bounding box center [562, 453] width 560 height 451
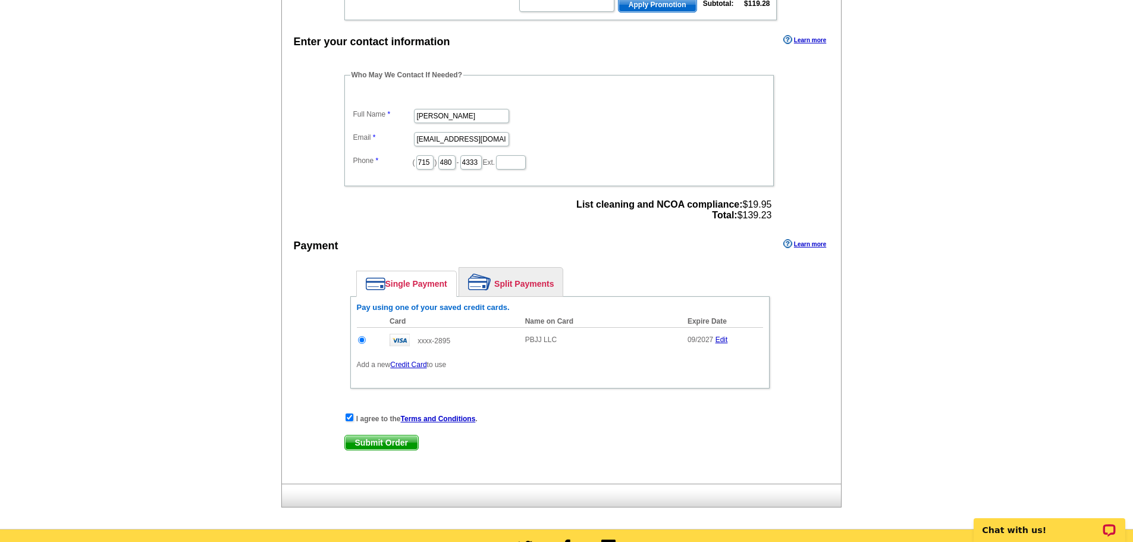
scroll to position [357, 0]
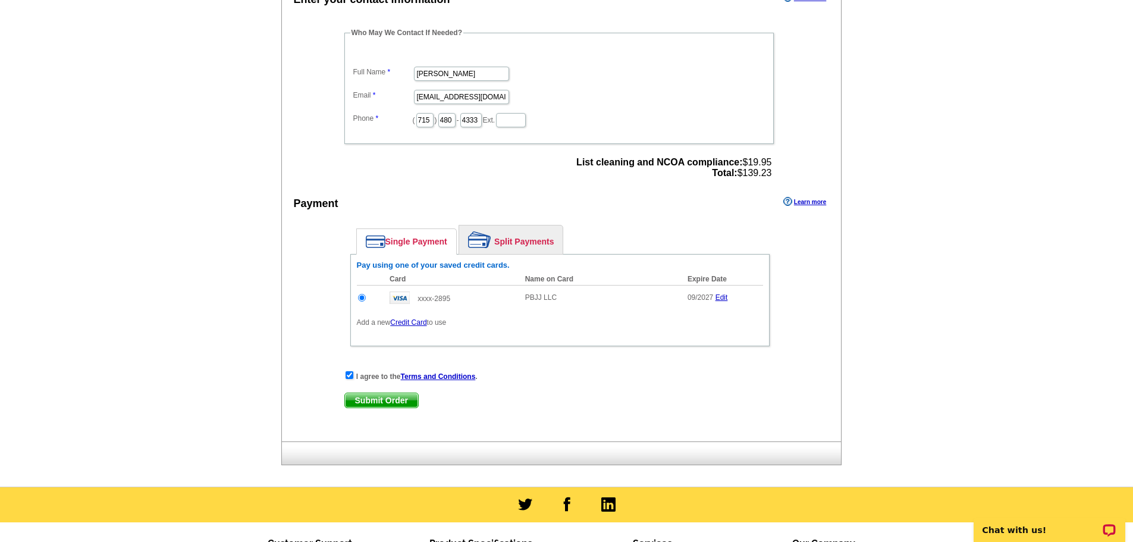
click at [396, 401] on span "Submit Order" at bounding box center [381, 400] width 73 height 14
